Goal: Information Seeking & Learning: Check status

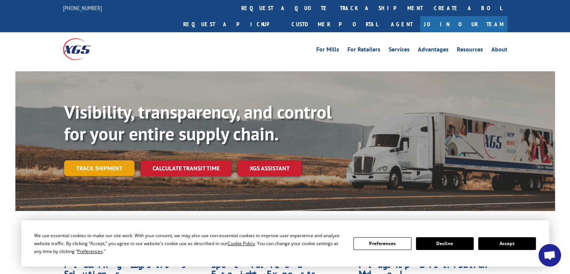
click at [111, 160] on link "Track shipment" at bounding box center [99, 168] width 70 height 16
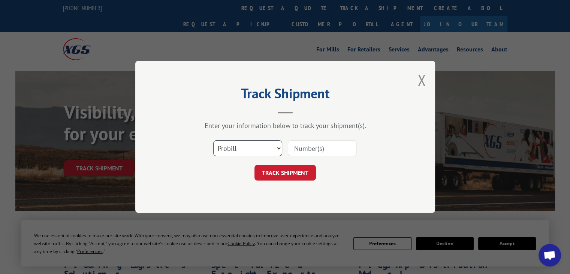
click at [277, 147] on select "Select category... Probill BOL PO" at bounding box center [247, 149] width 69 height 16
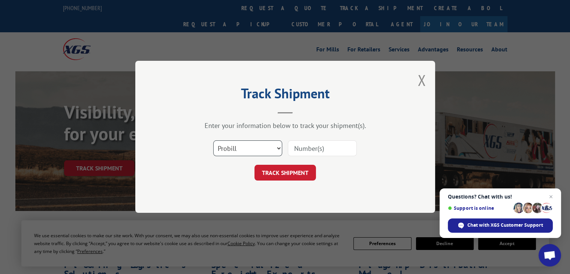
select select "bol"
click at [213, 141] on select "Select category... Probill BOL PO" at bounding box center [247, 149] width 69 height 16
click at [313, 148] on input at bounding box center [322, 149] width 69 height 16
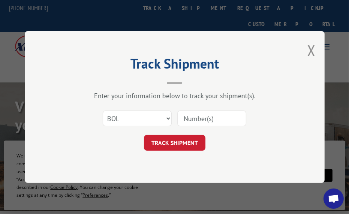
click at [209, 120] on input at bounding box center [211, 119] width 69 height 16
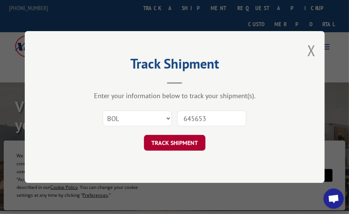
type input "645653"
click at [190, 139] on button "TRACK SHIPMENT" at bounding box center [174, 143] width 61 height 16
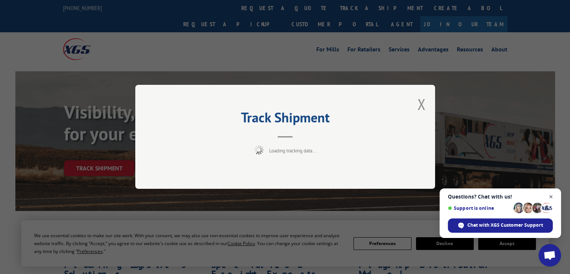
click at [553, 196] on span "Close chat" at bounding box center [551, 196] width 9 height 9
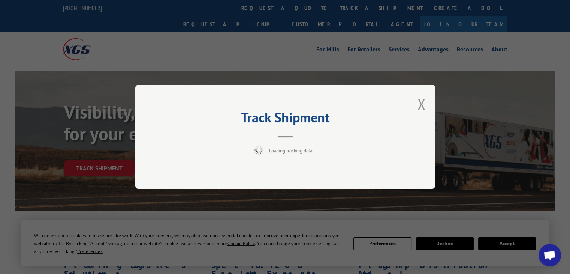
click at [511, 244] on div "Track Shipment Loading tracking data..." at bounding box center [285, 137] width 570 height 274
click at [421, 98] on button "Close modal" at bounding box center [422, 104] width 8 height 20
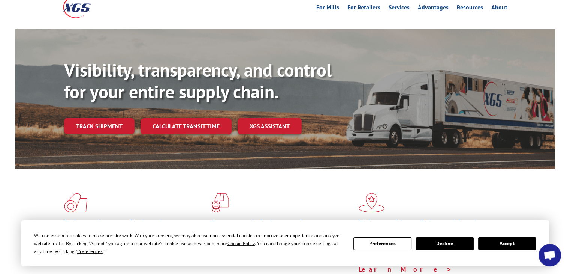
scroll to position [112, 0]
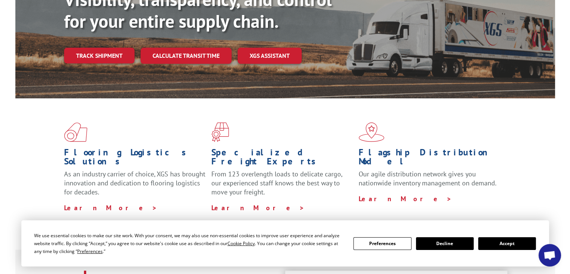
click at [501, 248] on button "Accept" at bounding box center [507, 243] width 58 height 13
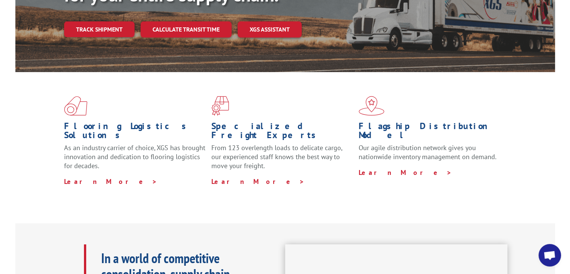
scroll to position [0, 0]
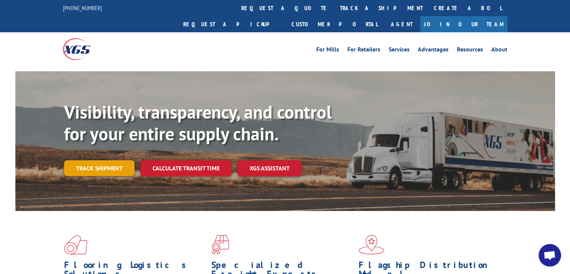
click at [114, 160] on link "Track shipment" at bounding box center [99, 168] width 70 height 16
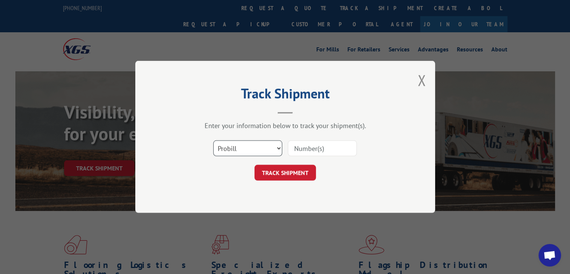
click at [253, 152] on select "Select category... Probill BOL PO" at bounding box center [247, 149] width 69 height 16
click at [325, 147] on input at bounding box center [322, 149] width 69 height 16
type input "645653"
click at [291, 172] on button "TRACK SHIPMENT" at bounding box center [285, 173] width 61 height 16
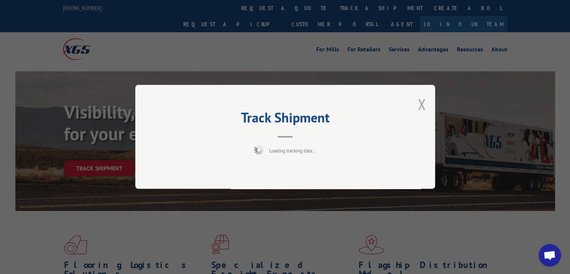
click at [423, 105] on button "Close modal" at bounding box center [422, 104] width 8 height 20
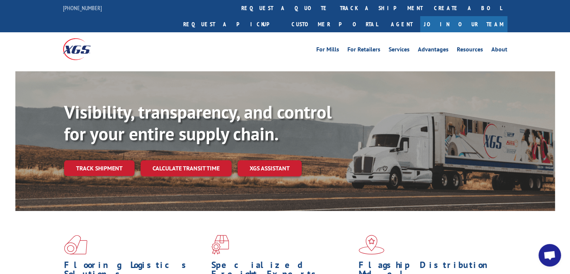
click at [550, 254] on span "Open chat" at bounding box center [550, 255] width 12 height 10
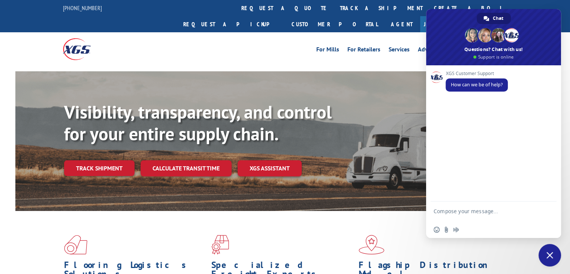
click at [475, 210] on textarea "Compose your message..." at bounding box center [485, 214] width 103 height 13
type textarea "Can I get tracking on an order please?"
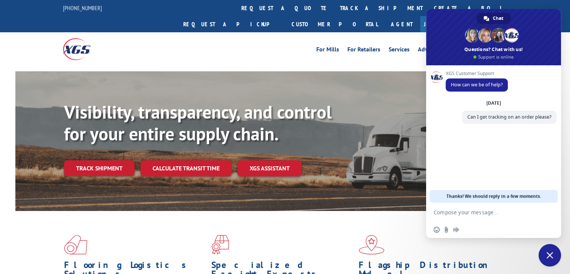
click at [472, 211] on textarea "Compose your message..." at bounding box center [485, 212] width 103 height 7
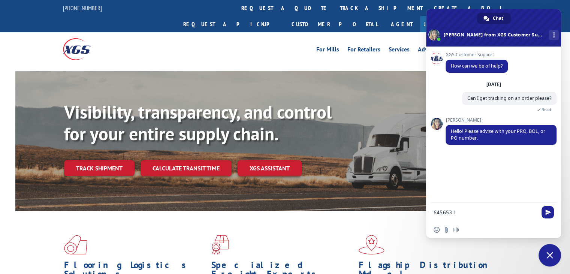
type textarea "645653"
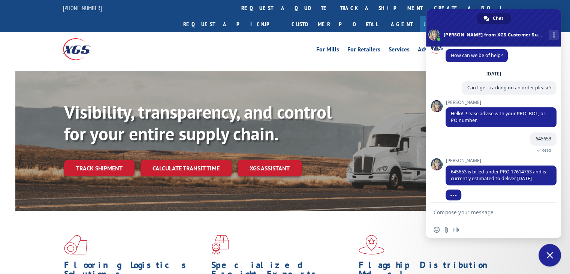
scroll to position [25, 0]
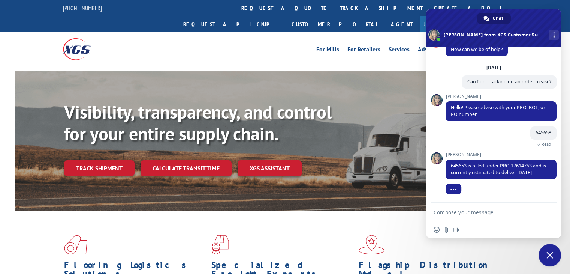
click at [469, 214] on textarea "Compose your message..." at bounding box center [485, 212] width 103 height 7
type textarea "Thank you"
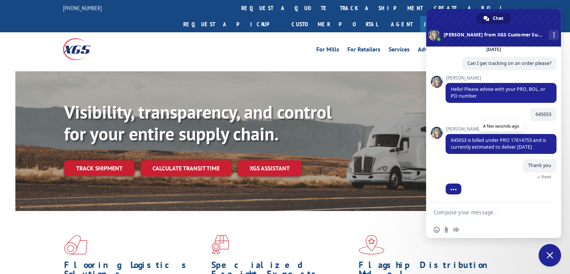
scroll to position [63, 0]
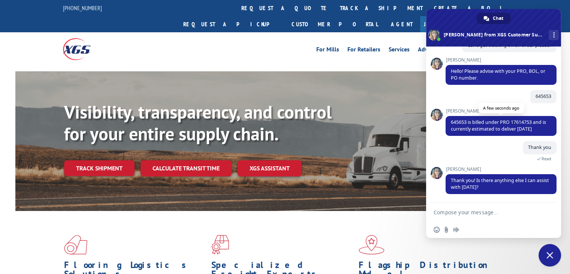
drag, startPoint x: 500, startPoint y: 131, endPoint x: 533, endPoint y: 132, distance: 33.0
click at [533, 132] on span "645653 is billed under PRO 17614753 and is currently estimated to deliver [DATE]" at bounding box center [501, 126] width 111 height 20
click at [536, 119] on span "645653 is billed under PRO 17614753 and is currently estimated to deliver [DATE]" at bounding box center [498, 125] width 95 height 13
drag, startPoint x: 534, startPoint y: 113, endPoint x: 502, endPoint y: 113, distance: 32.2
click at [502, 119] on span "645653 is billed under PRO 17614753 and is currently estimated to deliver [DATE]" at bounding box center [498, 125] width 95 height 13
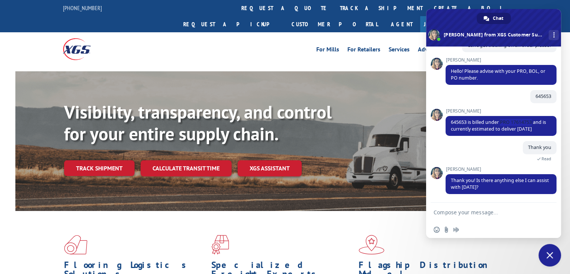
scroll to position [77, 0]
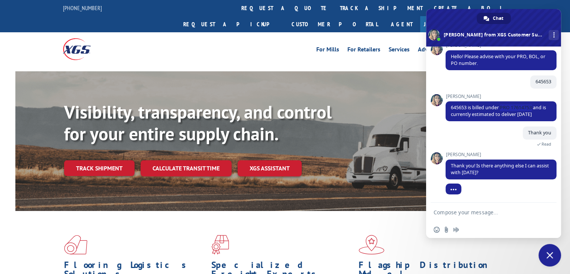
copy span "PRO 17614753"
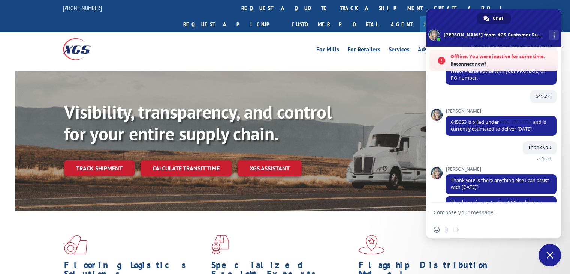
scroll to position [114, 0]
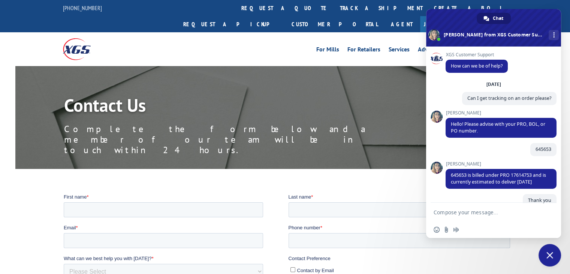
scroll to position [114, 0]
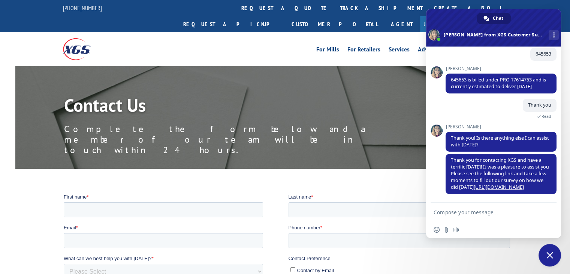
click at [551, 255] on span "Close chat" at bounding box center [550, 255] width 7 height 7
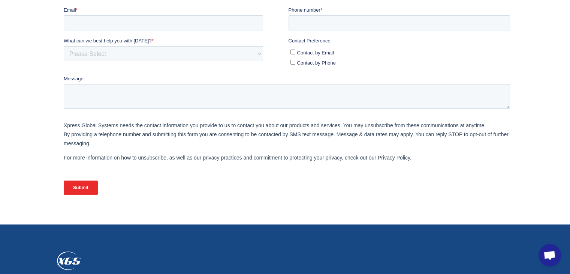
scroll to position [384, 0]
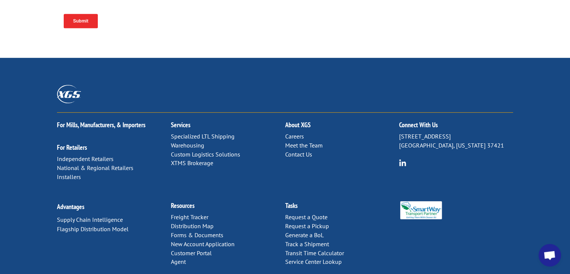
click at [299, 150] on link "Contact Us" at bounding box center [298, 153] width 27 height 7
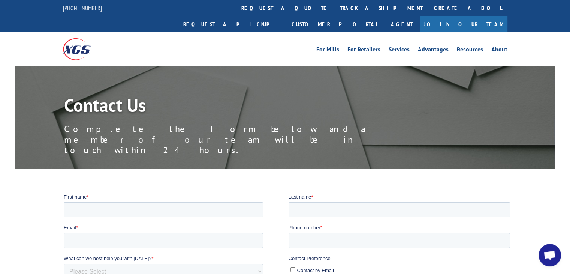
click at [549, 258] on span "Open chat" at bounding box center [550, 255] width 12 height 10
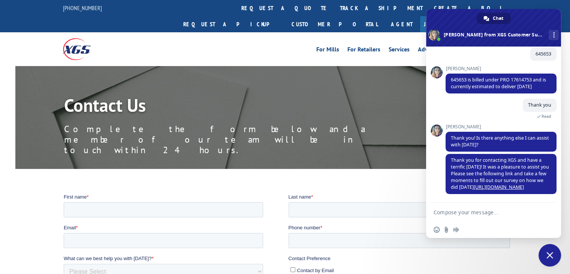
click at [477, 210] on textarea "Compose your message..." at bounding box center [485, 212] width 103 height 7
type textarea "Can I get your help with something else?"
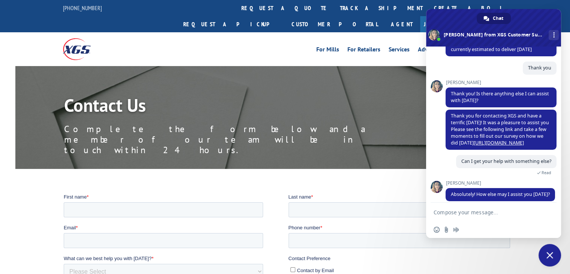
scroll to position [165, 0]
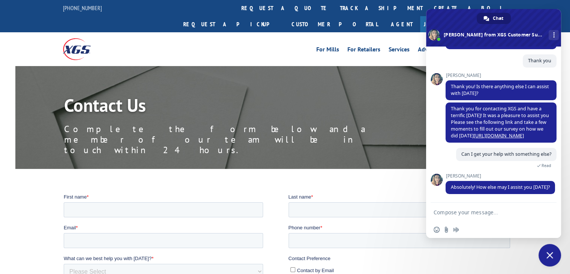
click at [466, 213] on textarea "Compose your message..." at bounding box center [485, 212] width 103 height 7
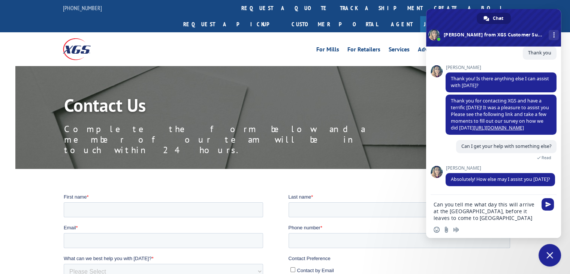
type textarea "Can you tell me what day this will arrive at the OKC dock, before it leaves to …"
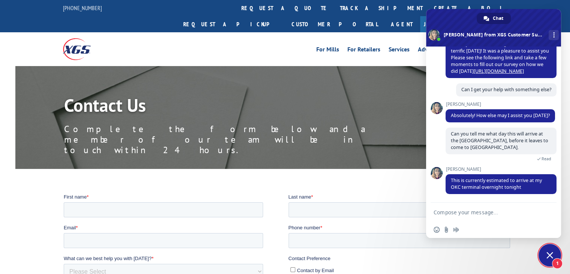
scroll to position [231, 0]
click at [485, 213] on textarea "Compose your message..." at bounding box center [485, 212] width 103 height 7
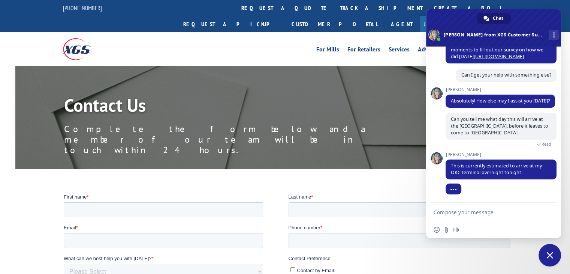
scroll to position [246, 0]
click at [460, 213] on textarea "Compose your message..." at bounding box center [485, 212] width 103 height 7
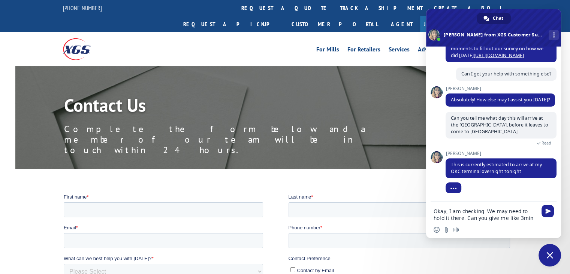
type textarea "Okay, I am checking. We may need to hold it there. Can you give me like 3mins"
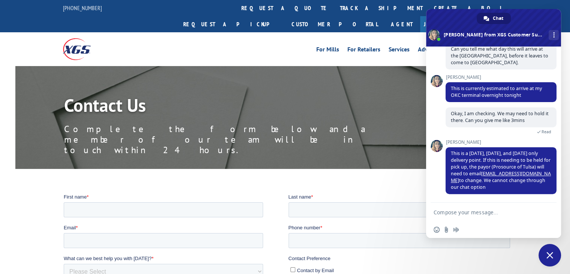
scroll to position [319, 0]
click at [477, 212] on textarea "Compose your message..." at bounding box center [485, 212] width 103 height 7
click at [483, 209] on textarea "Compose your message..." at bounding box center [485, 212] width 103 height 7
type textarea "Will do thank you for your help."
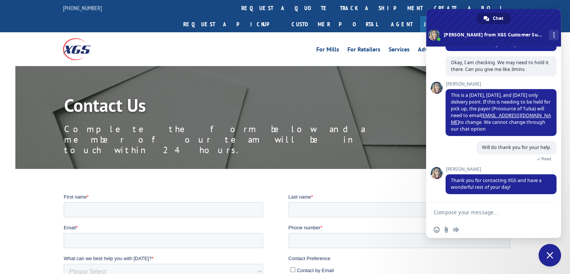
scroll to position [370, 0]
click at [466, 212] on textarea "Compose your message..." at bounding box center [485, 212] width 103 height 7
type textarea "you as well"
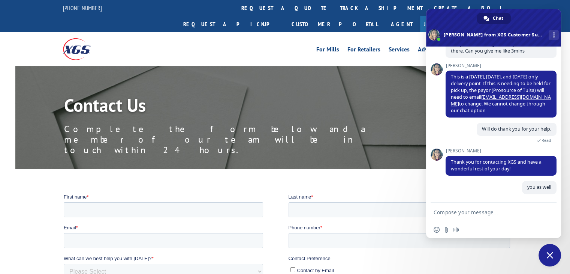
scroll to position [389, 0]
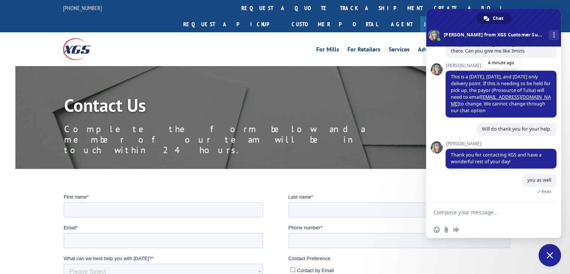
drag, startPoint x: 451, startPoint y: 71, endPoint x: 532, endPoint y: 108, distance: 89.9
click at [532, 108] on span "This is a Monday, Wednesday, and Friday only delivery point. If this is needing…" at bounding box center [501, 93] width 111 height 47
copy span "This is a Monday, Wednesday, and Friday only delivery point. If this is needing…"
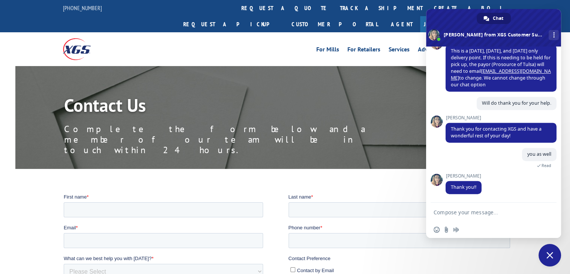
scroll to position [415, 0]
